Goal: Task Accomplishment & Management: Manage account settings

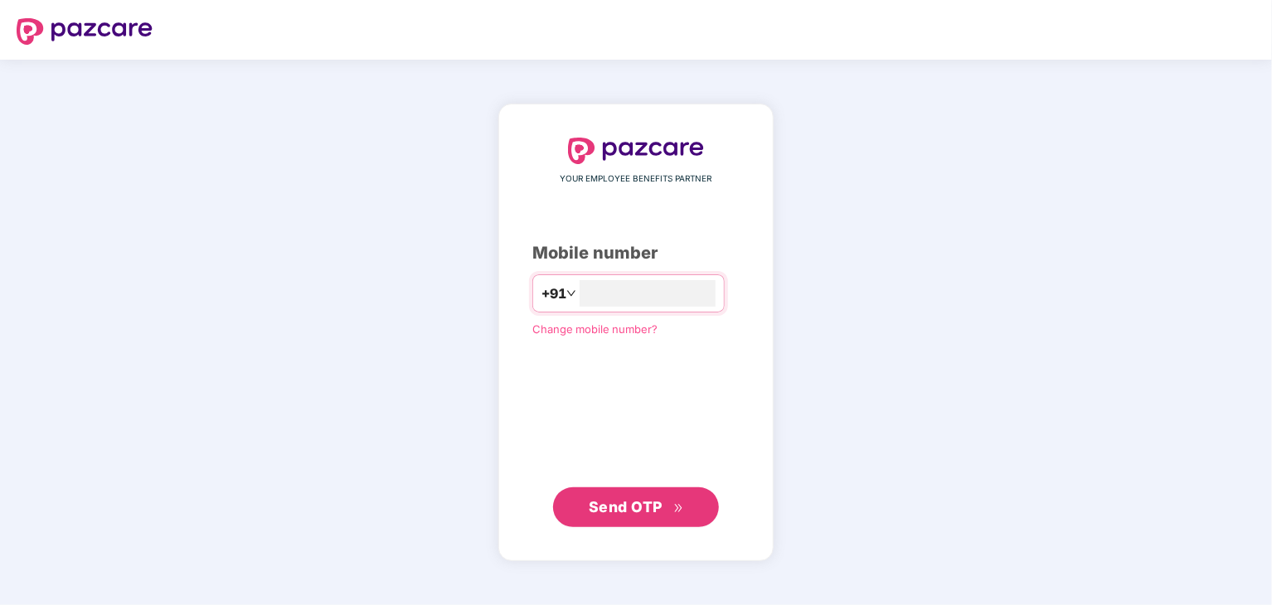
type input "**********"
click at [626, 506] on span "Send OTP" at bounding box center [626, 505] width 74 height 17
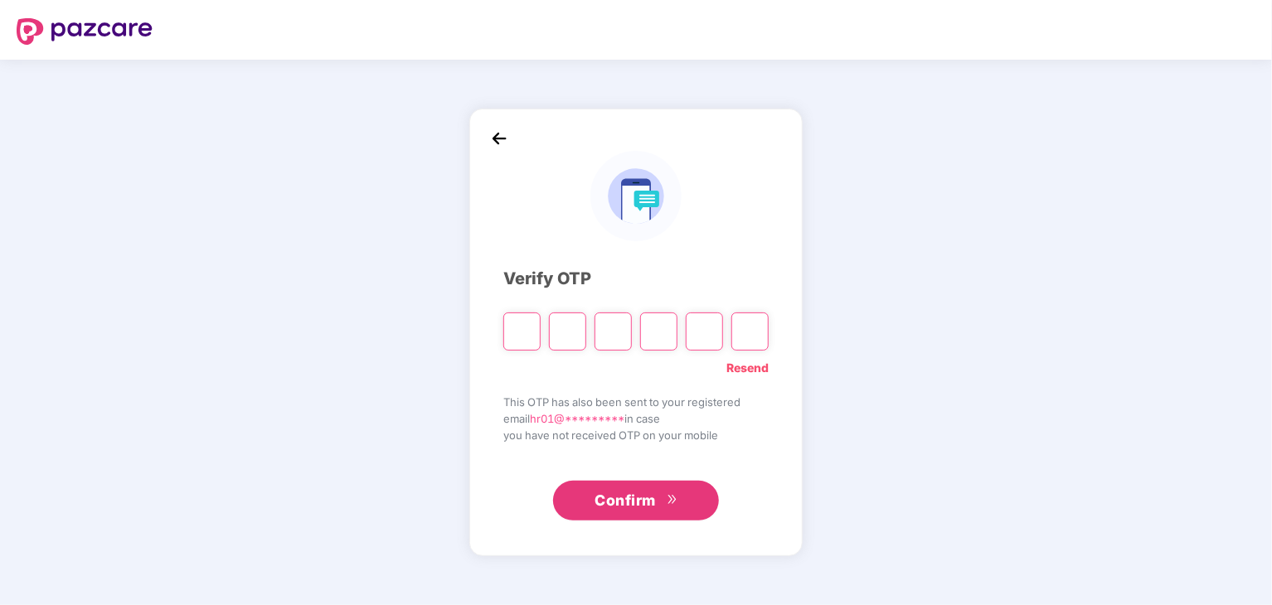
type input "*"
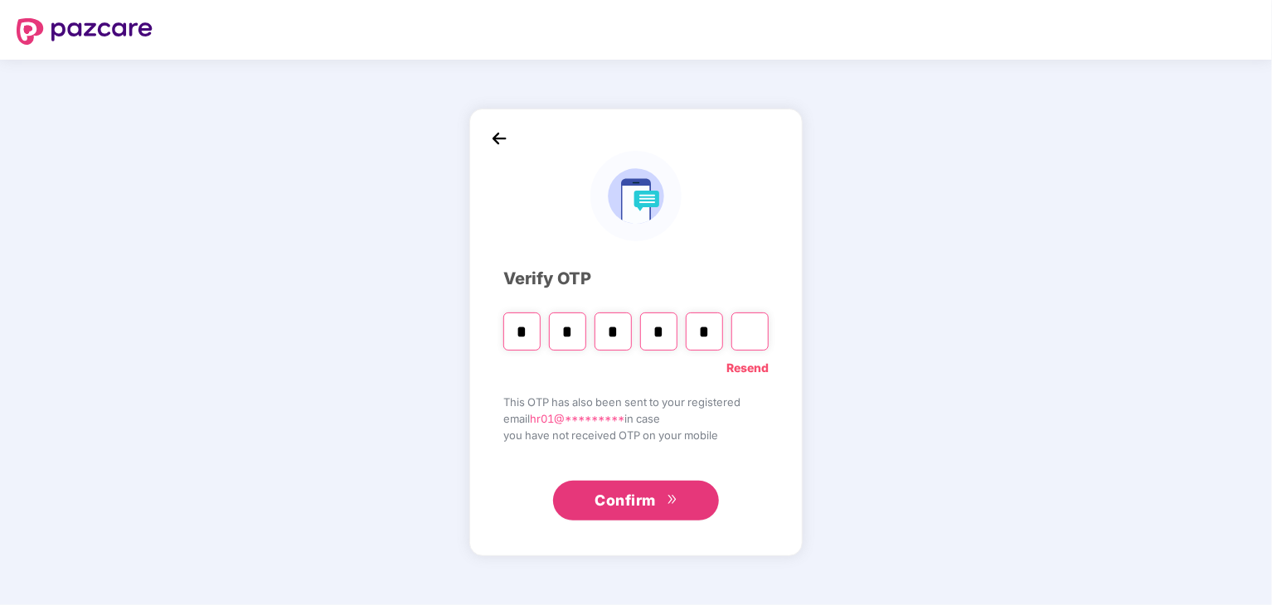
type input "*"
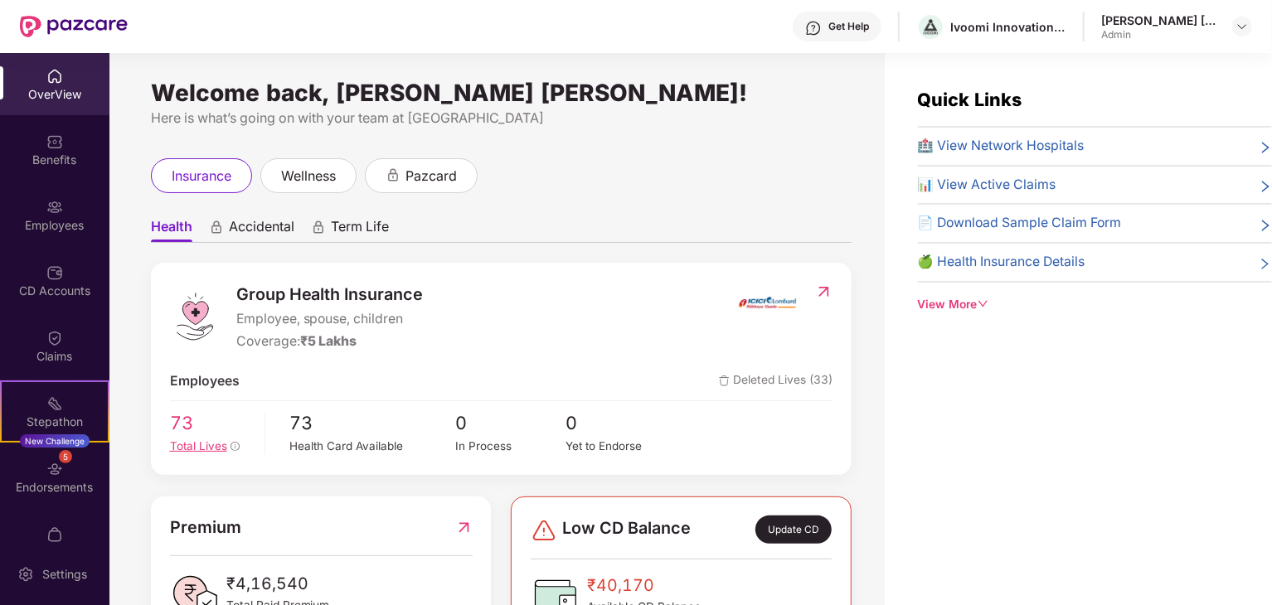
click at [192, 424] on span "73" at bounding box center [211, 423] width 83 height 28
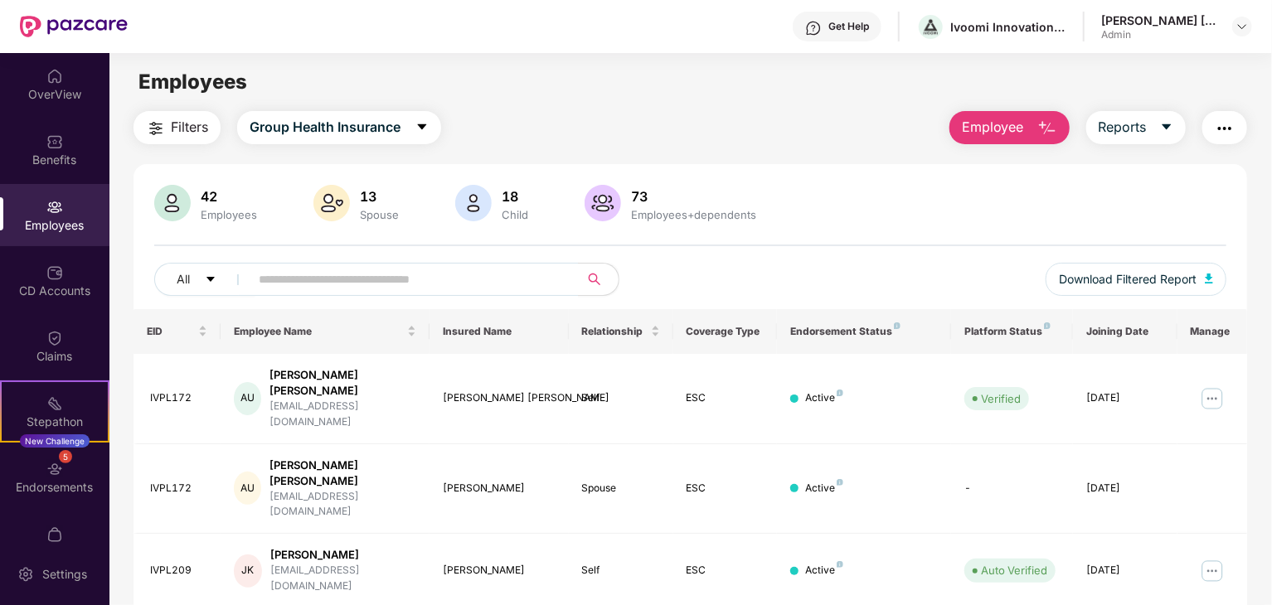
click at [637, 203] on div "73" at bounding box center [693, 196] width 132 height 17
click at [1197, 277] on button "Download Filtered Report" at bounding box center [1135, 279] width 181 height 33
